Goal: Find specific page/section: Find specific page/section

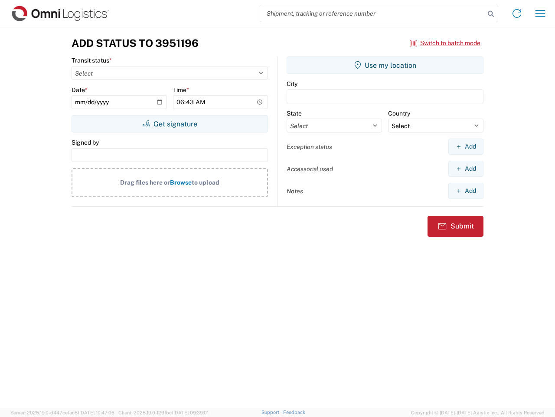
click at [373, 13] on input "search" at bounding box center [372, 13] width 225 height 16
click at [491, 14] on icon at bounding box center [491, 14] width 12 height 12
click at [517, 13] on icon at bounding box center [517, 14] width 14 height 14
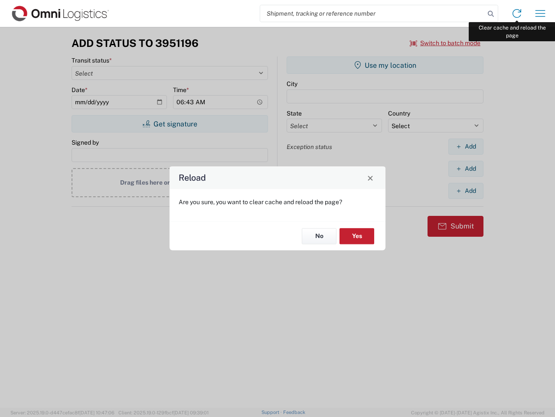
click at [541, 13] on div "Reload Are you sure, you want to clear cache and reload the page? No Yes" at bounding box center [277, 208] width 555 height 417
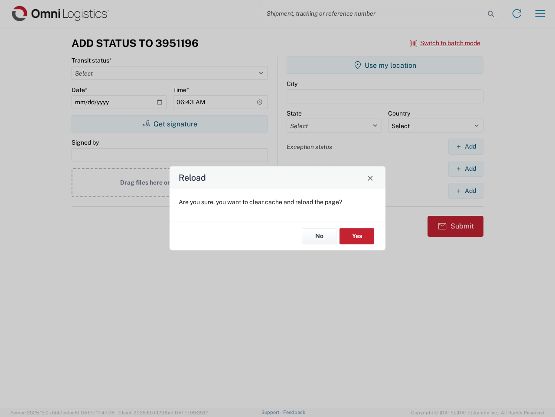
click at [446, 43] on div "Reload Are you sure, you want to clear cache and reload the page? No Yes" at bounding box center [277, 208] width 555 height 417
click at [170, 124] on div "Reload Are you sure, you want to clear cache and reload the page? No Yes" at bounding box center [277, 208] width 555 height 417
click at [385, 65] on div "Reload Are you sure, you want to clear cache and reload the page? No Yes" at bounding box center [277, 208] width 555 height 417
click at [466, 146] on div "Reload Are you sure, you want to clear cache and reload the page? No Yes" at bounding box center [277, 208] width 555 height 417
click at [466, 168] on div "Reload Are you sure, you want to clear cache and reload the page? No Yes" at bounding box center [277, 208] width 555 height 417
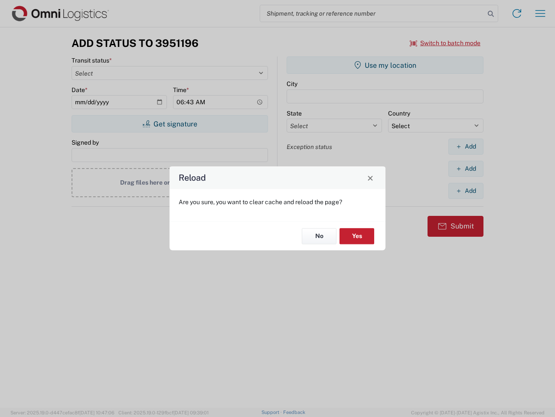
click at [466, 190] on div "Reload Are you sure, you want to clear cache and reload the page? No Yes" at bounding box center [277, 208] width 555 height 417
